Goal: Complete application form

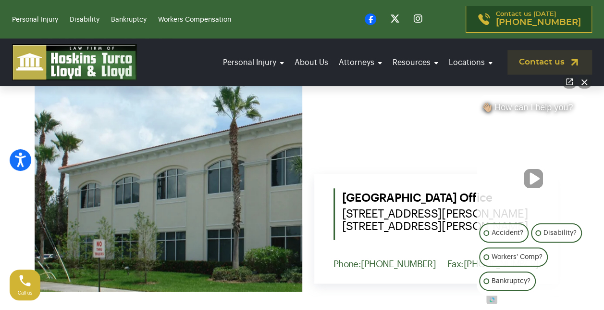
scroll to position [481, 0]
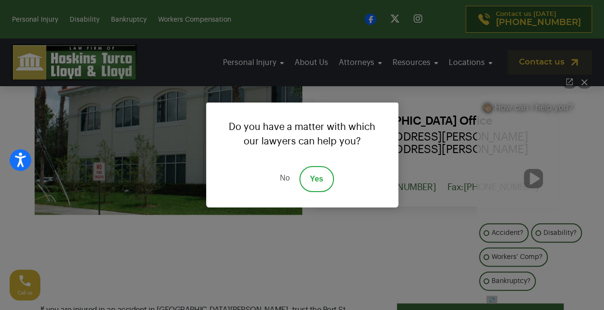
click at [312, 182] on link "Yes" at bounding box center [316, 179] width 35 height 26
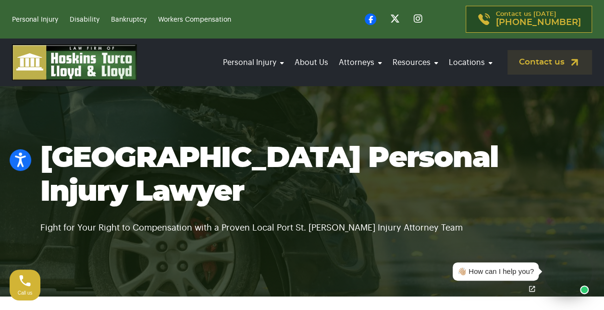
scroll to position [0, 0]
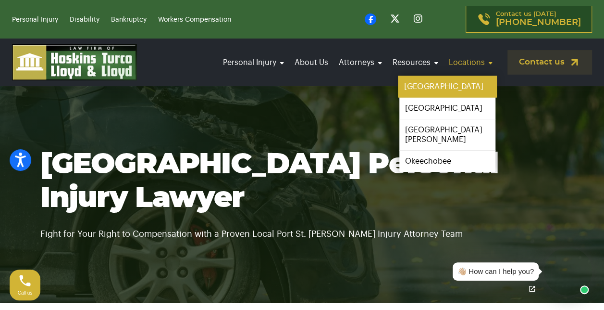
click at [429, 83] on link "[GEOGRAPHIC_DATA]" at bounding box center [447, 87] width 99 height 22
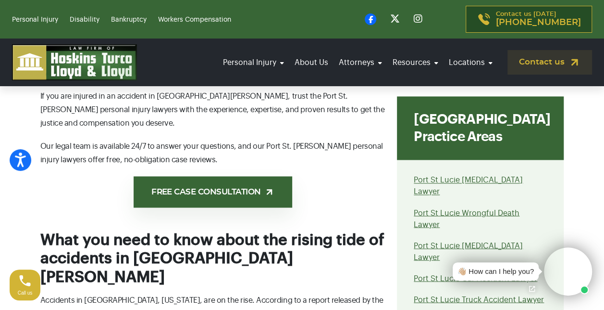
scroll to position [711, 0]
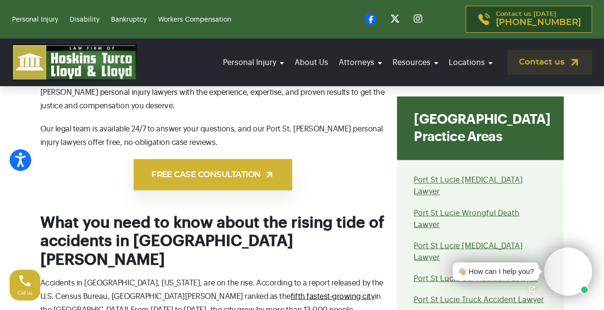
click at [241, 166] on link "FREE CASE CONSULTATION" at bounding box center [213, 174] width 159 height 31
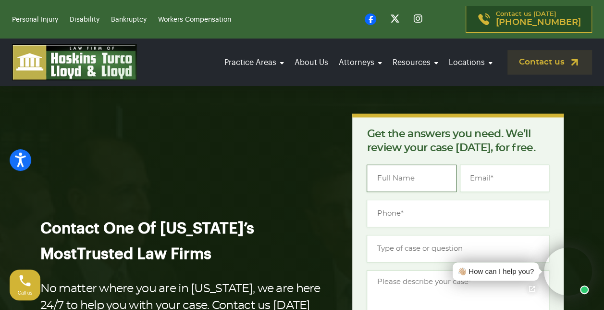
click at [382, 177] on input "Name *" at bounding box center [411, 177] width 89 height 27
type input "Daniel Magano"
type input "omdee@att.net"
type input "(772) 323-7061"
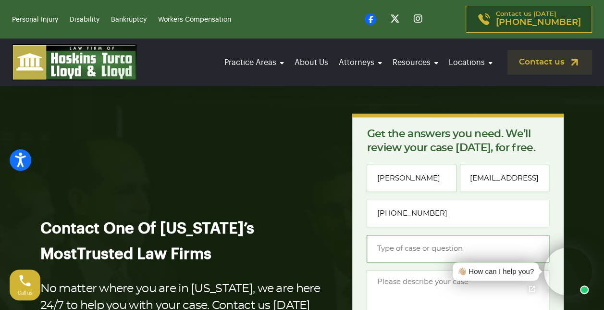
click at [374, 250] on input "Type of case or question *" at bounding box center [458, 248] width 183 height 27
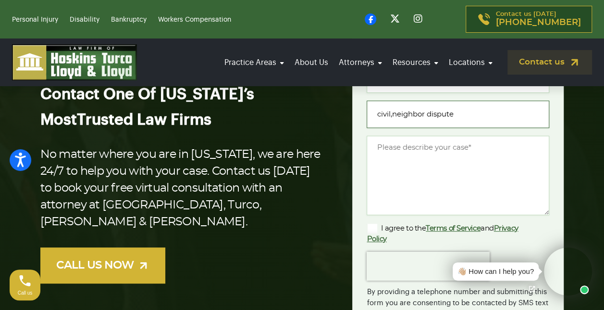
scroll to position [135, 0]
type input "civil,neighbor dispute"
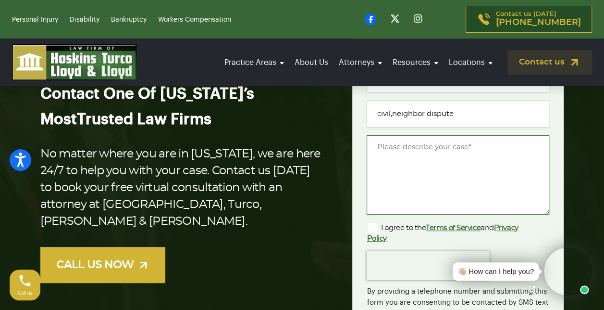
click at [376, 158] on textarea "Message *" at bounding box center [458, 174] width 183 height 79
click at [374, 158] on textarea "My neighbor claims that my air conditioner" at bounding box center [458, 174] width 183 height 79
click at [536, 147] on textarea "My neighbor claims that my air conditioner" at bounding box center [458, 174] width 183 height 79
type textarea "My neighbor claims that my air conditioner vibrates her walls and floors"
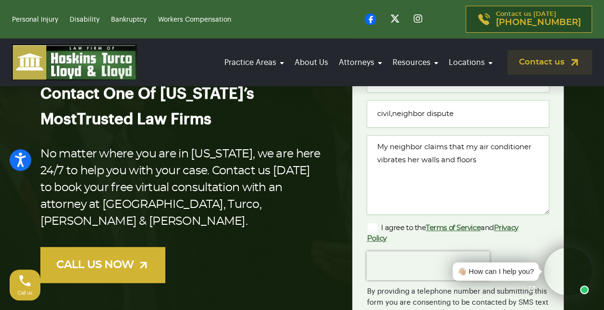
click at [373, 226] on label "I agree to the Terms of Service and Privacy Policy" at bounding box center [450, 232] width 167 height 21
click at [0, 0] on input "I agree to the Terms of Service and Privacy Policy" at bounding box center [0, 0] width 0 height 0
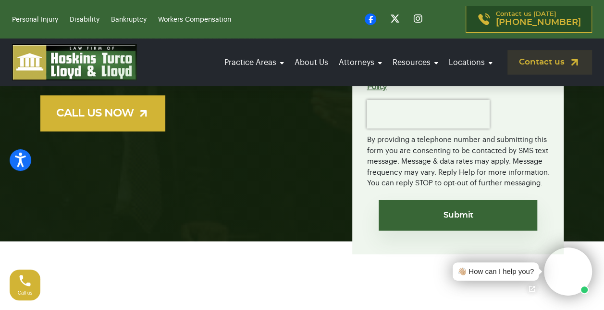
scroll to position [288, 0]
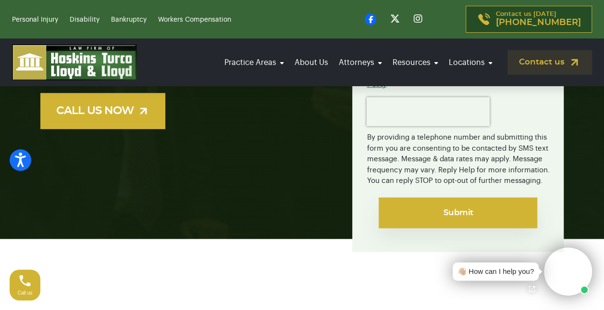
click at [493, 220] on input "Submit" at bounding box center [458, 212] width 159 height 31
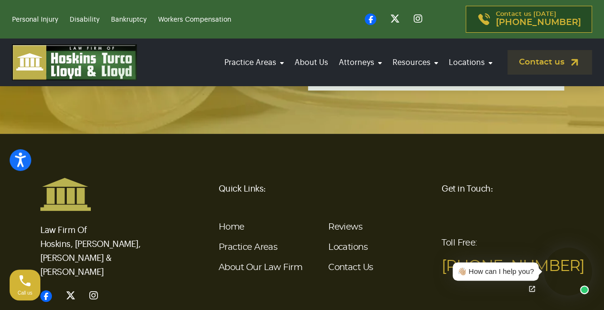
scroll to position [1901, 0]
